Goal: Find specific page/section: Find specific page/section

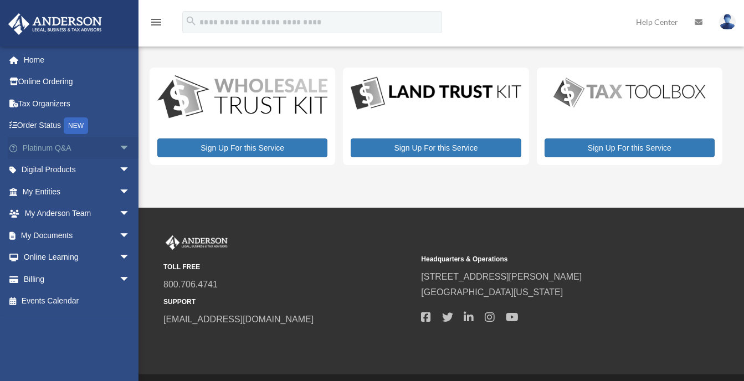
click at [119, 145] on span "arrow_drop_down" at bounding box center [130, 148] width 22 height 23
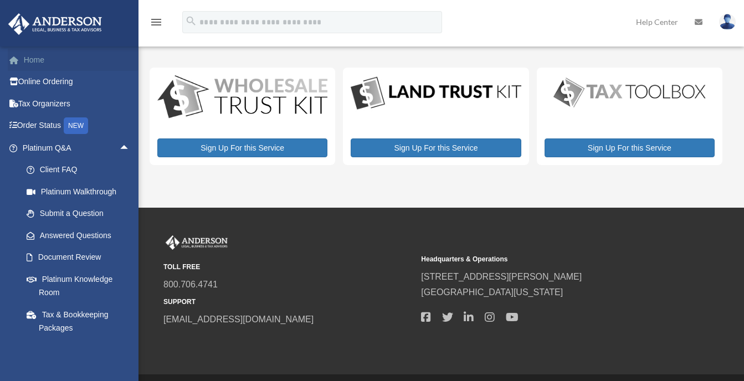
click at [29, 60] on link "Home" at bounding box center [77, 60] width 139 height 22
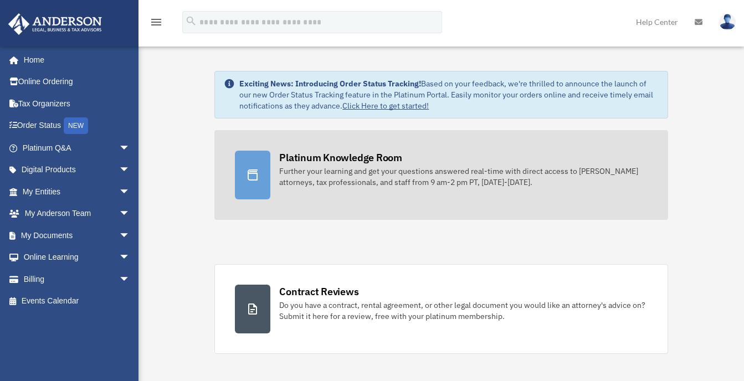
click at [257, 168] on div at bounding box center [252, 175] width 35 height 49
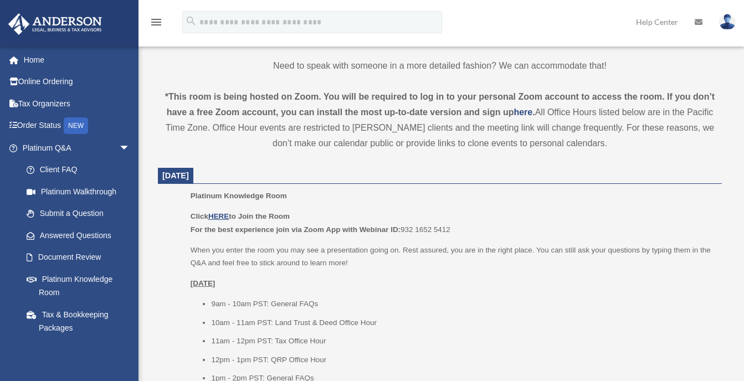
scroll to position [388, 0]
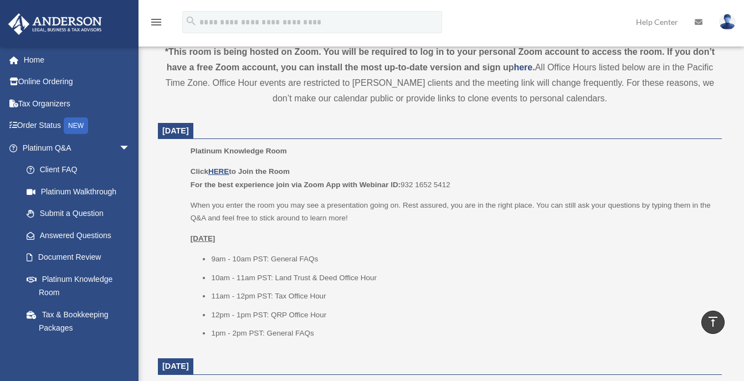
drag, startPoint x: 403, startPoint y: 183, endPoint x: 450, endPoint y: 183, distance: 47.1
click at [450, 183] on p "Click HERE to Join the Room For the best experience join via Zoom App with Webi…" at bounding box center [451, 178] width 523 height 26
drag, startPoint x: 450, startPoint y: 183, endPoint x: 435, endPoint y: 183, distance: 15.0
copy p "932 1652 5412"
click at [218, 170] on u "HERE" at bounding box center [218, 171] width 20 height 8
